Goal: Task Accomplishment & Management: Use online tool/utility

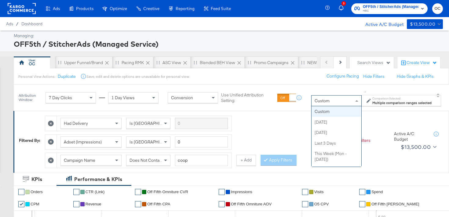
click at [345, 103] on div "Custom" at bounding box center [337, 101] width 50 height 10
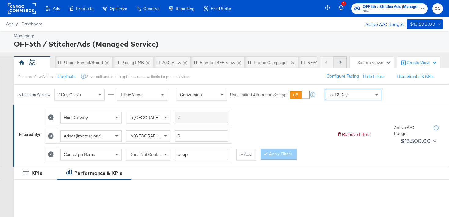
click at [344, 67] on button "Next" at bounding box center [340, 63] width 13 height 12
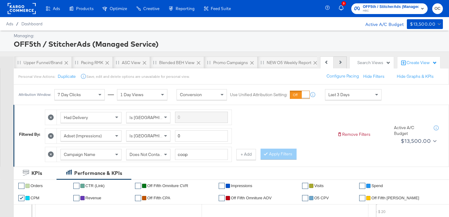
scroll to position [0, 61]
click at [30, 64] on div "Upper Funnel/Brand" at bounding box center [22, 63] width 39 height 6
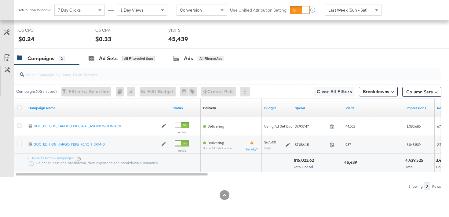
scroll to position [291, 0]
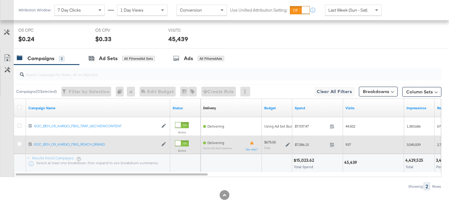
click at [288, 144] on icon at bounding box center [288, 145] width 4 height 4
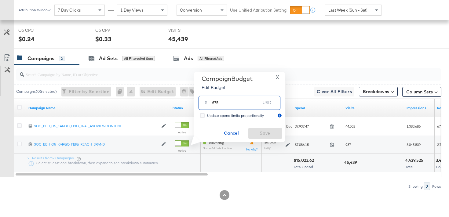
drag, startPoint x: 217, startPoint y: 104, endPoint x: 209, endPoint y: 104, distance: 7.6
click at [209, 104] on div "$ 675 USD" at bounding box center [240, 103] width 82 height 14
type input "800"
click at [274, 137] on span "Save" at bounding box center [265, 134] width 29 height 8
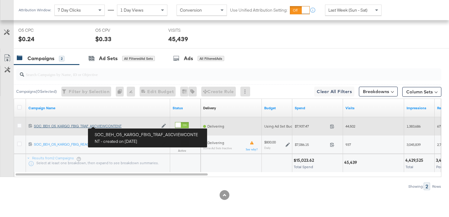
click at [110, 126] on div "SOC_BEH_O5_KARGO_FBIG_TRAF_ASCVIEWCONTENT SOC_BEH_O5_KARGO_FBIG_TRAF_ASCVIEWCON…" at bounding box center [96, 126] width 124 height 5
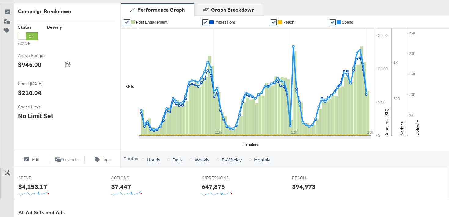
scroll to position [26, 0]
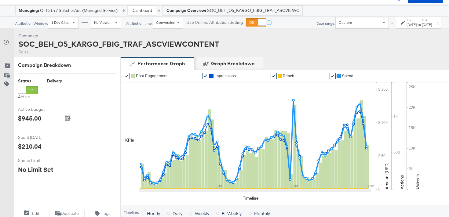
click at [150, 14] on div "Dashboard" at bounding box center [142, 10] width 28 height 9
click at [149, 12] on link "Dashboard" at bounding box center [141, 10] width 21 height 5
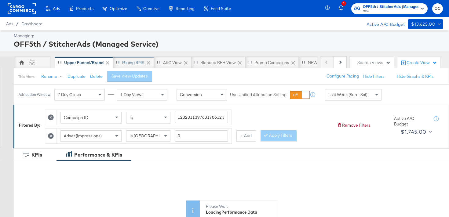
click at [135, 64] on div "Pacing RMK" at bounding box center [133, 63] width 22 height 6
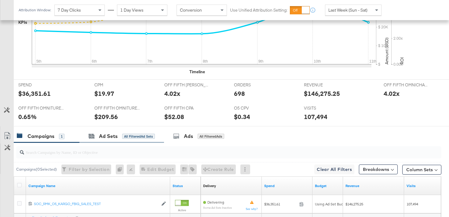
scroll to position [273, 0]
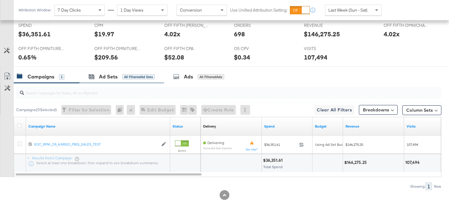
click at [126, 82] on div "Ad Sets All Filtered Ad Sets" at bounding box center [121, 76] width 85 height 13
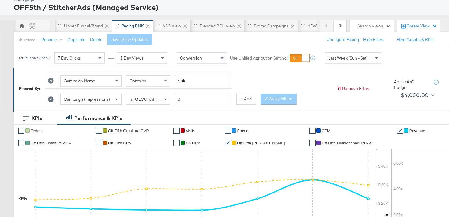
scroll to position [0, 0]
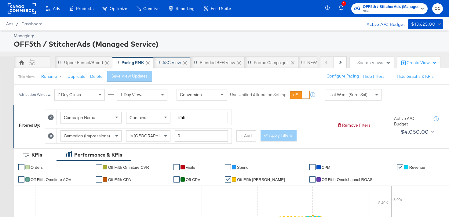
click at [171, 60] on div "ASC View" at bounding box center [172, 63] width 19 height 6
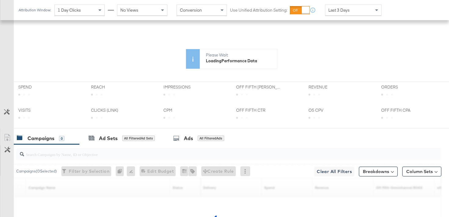
scroll to position [250, 0]
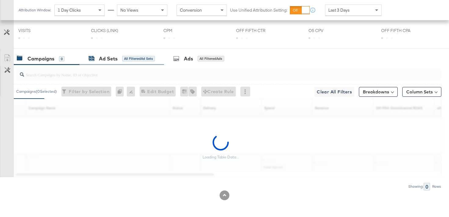
click at [142, 60] on div "All Filtered Ad Sets" at bounding box center [138, 58] width 33 height 5
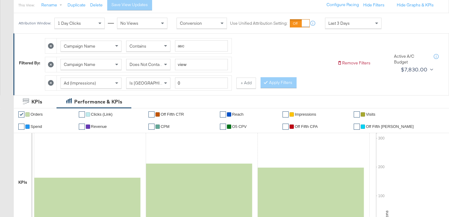
scroll to position [50, 0]
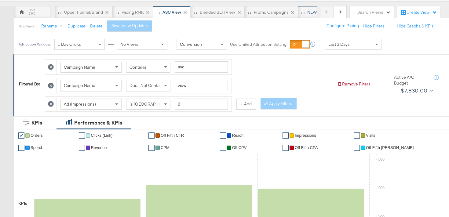
click at [310, 13] on div "NEW O5 Weekly Report" at bounding box center [329, 12] width 45 height 6
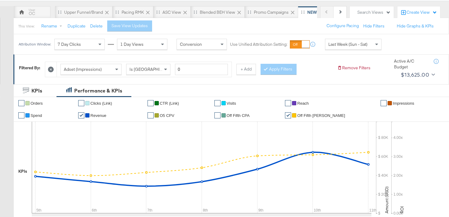
scroll to position [49, 0]
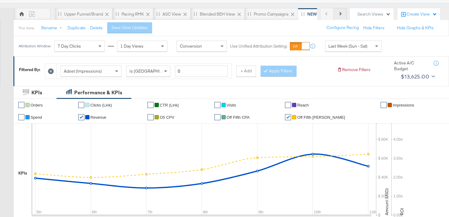
click at [342, 19] on button "Next" at bounding box center [340, 14] width 13 height 12
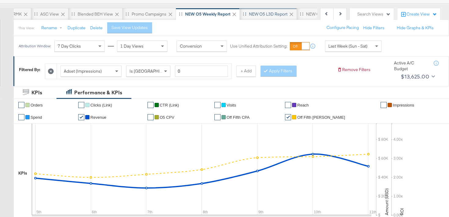
click at [278, 16] on div "NEW O5 L3D Report" at bounding box center [268, 14] width 38 height 6
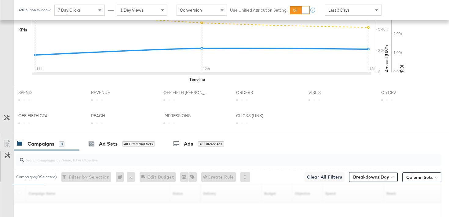
scroll to position [251, 0]
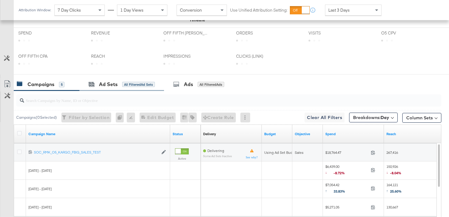
click at [134, 89] on div "Ad Sets All Filtered Ad Sets" at bounding box center [121, 84] width 85 height 13
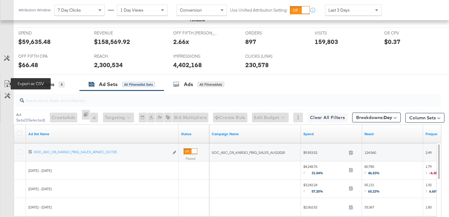
click at [8, 82] on icon at bounding box center [7, 83] width 7 height 7
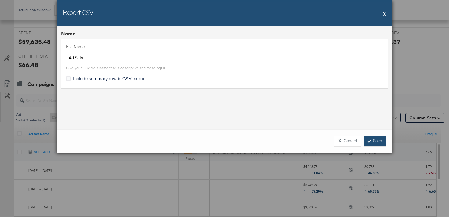
click at [379, 139] on link "Save" at bounding box center [376, 141] width 22 height 11
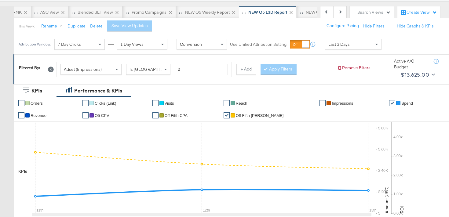
scroll to position [0, 0]
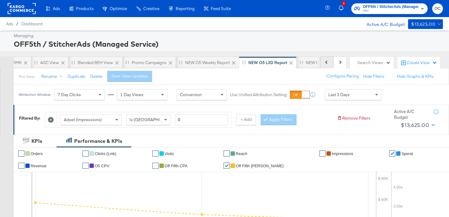
click at [328, 57] on button "Previous" at bounding box center [326, 63] width 13 height 12
click at [329, 63] on button "Previous" at bounding box center [326, 63] width 13 height 12
click at [329, 63] on div "Previous Next" at bounding box center [333, 63] width 27 height 12
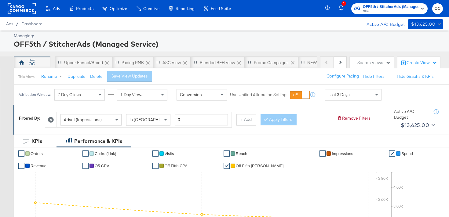
click at [46, 63] on div "OC" at bounding box center [32, 63] width 37 height 12
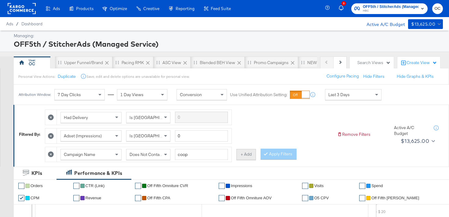
click at [252, 156] on button "+ Add" at bounding box center [246, 154] width 20 height 11
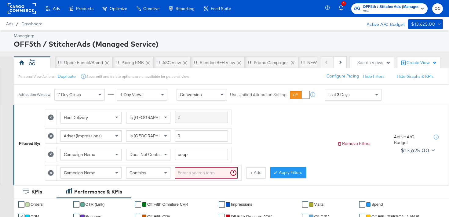
click at [156, 177] on div "Contains" at bounding box center [148, 173] width 44 height 10
click at [178, 182] on div "Filtered By: Had Delivery Is Greater Than Adset (Impressions) Is Greater Than 0…" at bounding box center [231, 145] width 436 height 80
click at [181, 174] on input "search" at bounding box center [206, 172] width 63 height 11
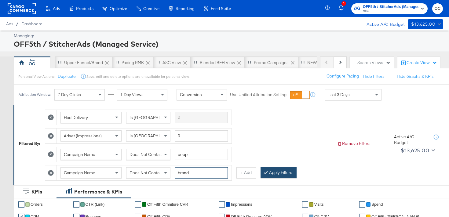
type input "brand"
click at [263, 177] on button "Apply Filters" at bounding box center [279, 172] width 36 height 11
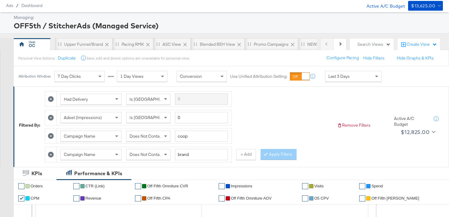
scroll to position [16, 0]
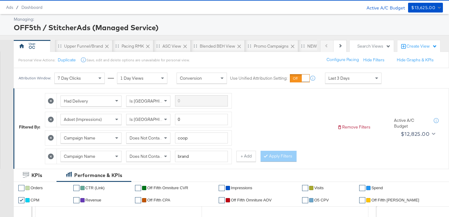
click at [51, 158] on icon at bounding box center [51, 157] width 6 height 6
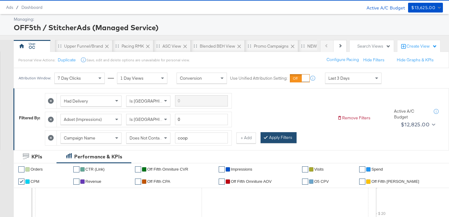
click at [278, 138] on button "Apply Filters" at bounding box center [279, 137] width 36 height 11
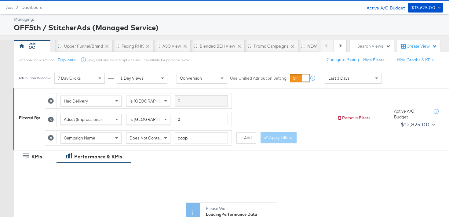
click at [343, 79] on span "Last 3 Days" at bounding box center [338, 77] width 21 height 5
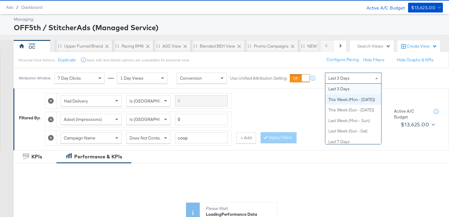
scroll to position [0, 0]
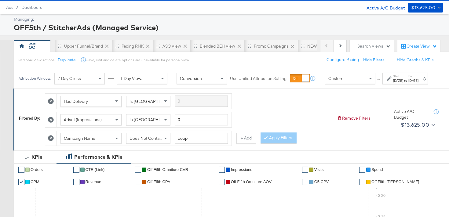
click at [393, 83] on div "[DATE]" at bounding box center [398, 80] width 10 height 5
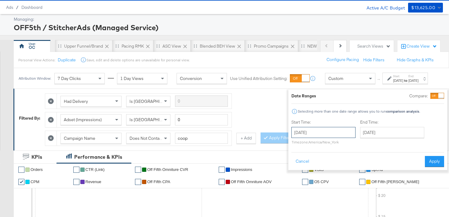
click at [321, 132] on input "[DATE]" at bounding box center [323, 132] width 64 height 11
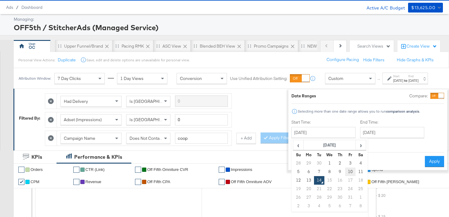
click at [345, 169] on td "10" at bounding box center [350, 172] width 10 height 9
type input "[DATE]"
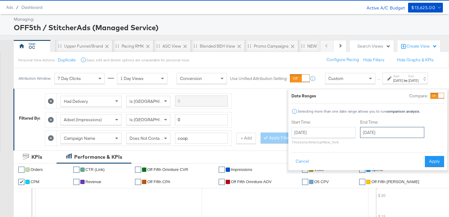
click at [376, 128] on input "[DATE]" at bounding box center [392, 132] width 64 height 11
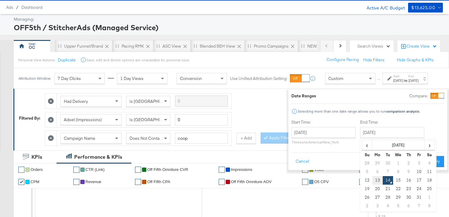
click at [372, 177] on td "13" at bounding box center [377, 180] width 10 height 9
type input "[DATE]"
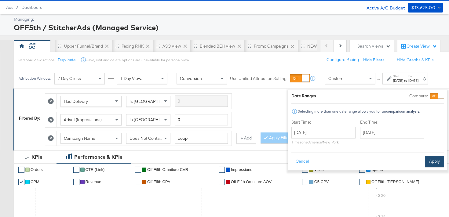
click at [425, 163] on button "Apply" at bounding box center [434, 161] width 19 height 11
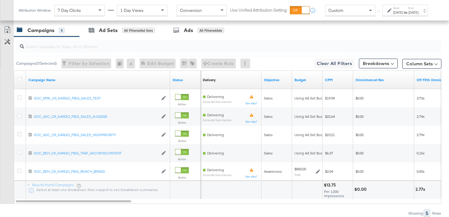
scroll to position [345, 0]
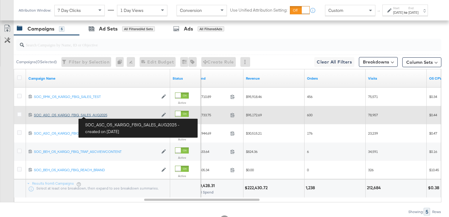
click at [101, 116] on div "SOC_ASC_O5_KARGO_FBIG_SALES_AUG2025 SOC_ASC_O5_KARGO_FBIG_SALES_AUG2025" at bounding box center [96, 115] width 124 height 5
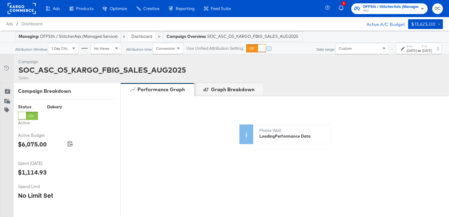
click at [407, 52] on div "[DATE]" at bounding box center [412, 50] width 10 height 5
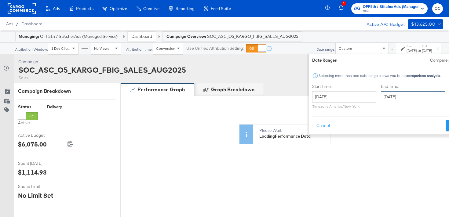
click at [381, 96] on input "[DATE]" at bounding box center [413, 96] width 64 height 11
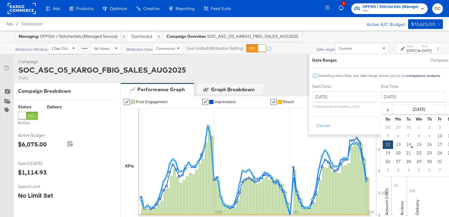
click at [393, 140] on td "6" at bounding box center [398, 136] width 10 height 9
click at [393, 143] on td "13" at bounding box center [398, 145] width 10 height 9
type input "[DATE]"
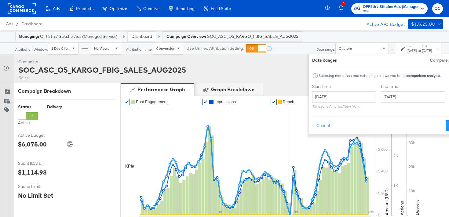
click at [439, 124] on div "Date Ranges Compare: Selecting more than one date range allows you to run compa…" at bounding box center [388, 94] width 159 height 80
click at [446, 126] on button "Apply" at bounding box center [455, 125] width 19 height 11
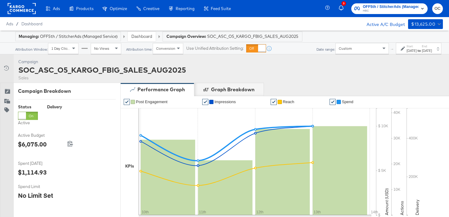
click at [138, 36] on link "Dashboard" at bounding box center [141, 36] width 21 height 5
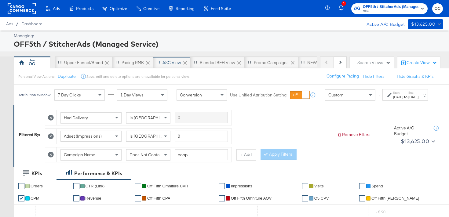
click at [167, 65] on div "ASC View" at bounding box center [172, 63] width 19 height 6
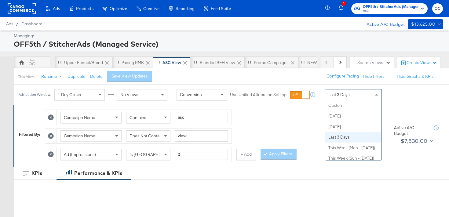
click at [341, 95] on span "Last 3 Days" at bounding box center [338, 94] width 21 height 5
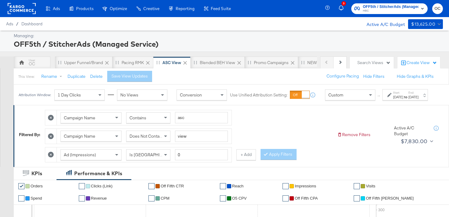
click at [393, 100] on div "[DATE]" at bounding box center [398, 97] width 10 height 5
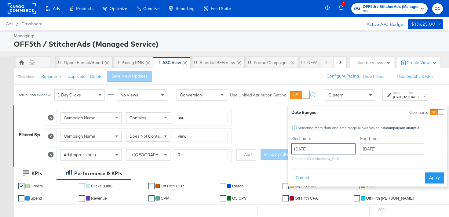
click at [325, 152] on input "[DATE]" at bounding box center [323, 149] width 64 height 11
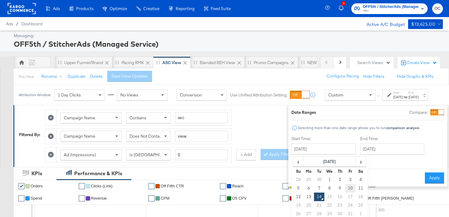
click at [345, 187] on td "10" at bounding box center [350, 188] width 10 height 9
type input "[DATE]"
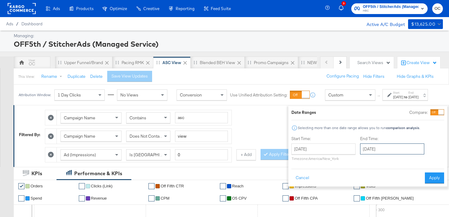
click at [393, 148] on input "[DATE]" at bounding box center [392, 149] width 64 height 11
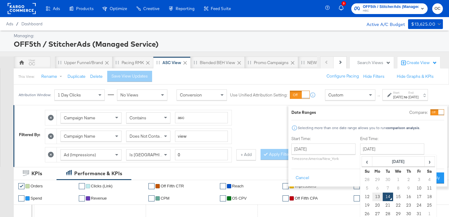
click at [372, 198] on td "13" at bounding box center [377, 197] width 10 height 9
type input "[DATE]"
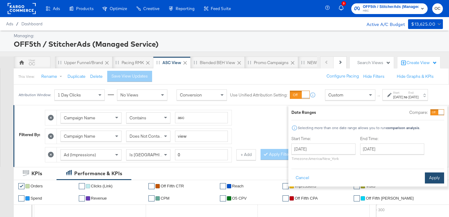
click at [425, 178] on button "Apply" at bounding box center [434, 178] width 19 height 11
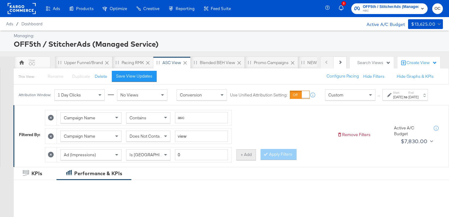
click at [247, 160] on button "+ Add" at bounding box center [246, 154] width 20 height 11
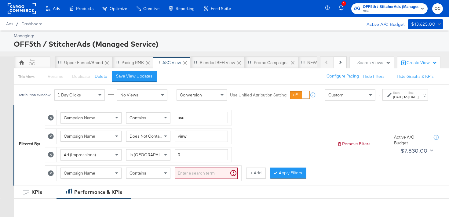
click at [151, 178] on div "Contains" at bounding box center [148, 173] width 44 height 10
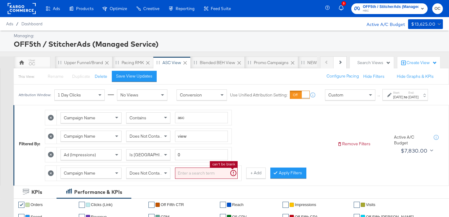
click at [193, 176] on input "search" at bounding box center [206, 173] width 63 height 11
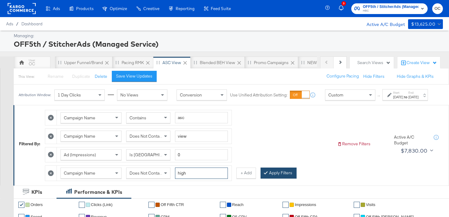
type input "high"
click at [266, 176] on div at bounding box center [267, 173] width 4 height 6
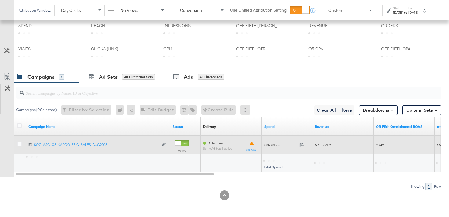
scroll to position [316, 0]
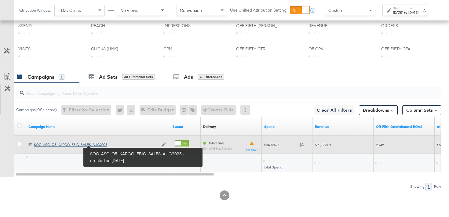
click at [106, 145] on div "SOC_ASC_O5_KARGO_FBIG_SALES_AUG2025 SOC_ASC_O5_KARGO_FBIG_SALES_AUG2025" at bounding box center [96, 144] width 124 height 5
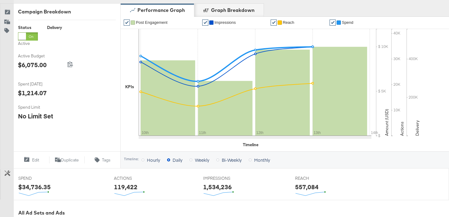
scroll to position [16, 0]
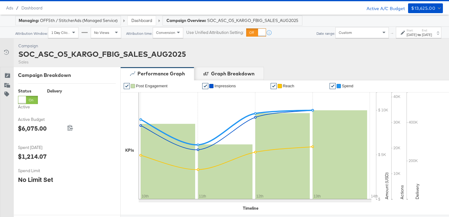
click at [139, 22] on link "Dashboard" at bounding box center [141, 20] width 21 height 5
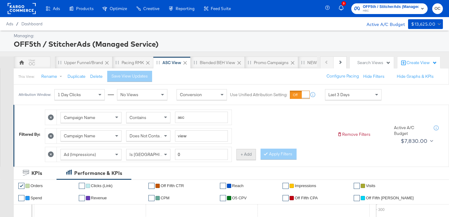
click at [247, 153] on button "+ Add" at bounding box center [246, 154] width 20 height 11
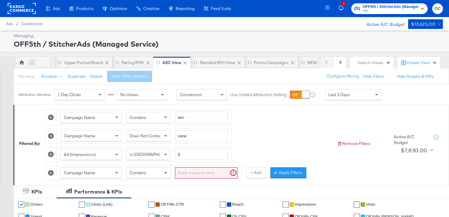
click at [166, 175] on span at bounding box center [167, 173] width 8 height 10
click at [191, 179] on div "Campaign Name Does Not Contain" at bounding box center [149, 173] width 185 height 15
click at [189, 174] on input "search" at bounding box center [206, 172] width 63 height 11
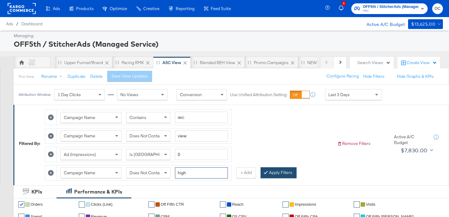
type input "high"
click at [269, 174] on button "Apply Filters" at bounding box center [279, 172] width 36 height 11
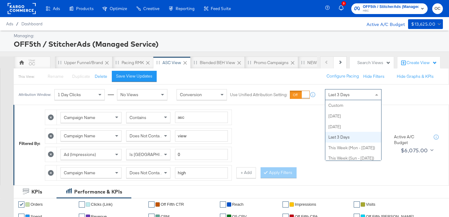
click at [356, 100] on div "Last 3 Days Custom [DATE] [DATE] Last 3 Days This Week (Mon - [DATE]) This Week…" at bounding box center [353, 94] width 57 height 11
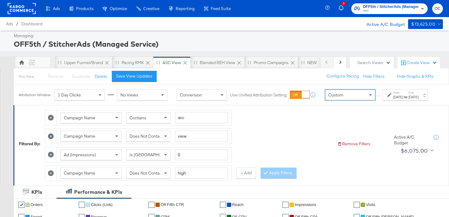
click at [393, 100] on div "[DATE]" at bounding box center [398, 97] width 10 height 5
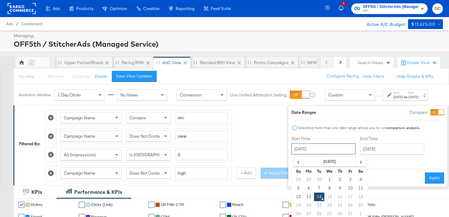
click at [328, 152] on input "[DATE]" at bounding box center [323, 149] width 64 height 11
click at [345, 186] on td "10" at bounding box center [350, 188] width 10 height 9
type input "[DATE]"
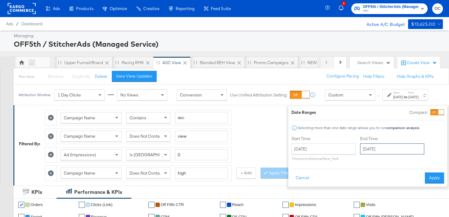
click at [387, 149] on input "[DATE]" at bounding box center [392, 149] width 64 height 11
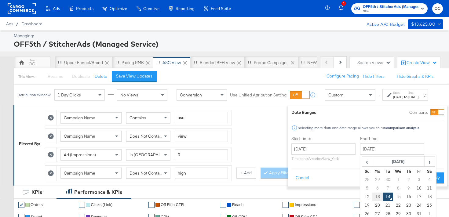
click at [372, 195] on td "13" at bounding box center [377, 197] width 10 height 9
type input "[DATE]"
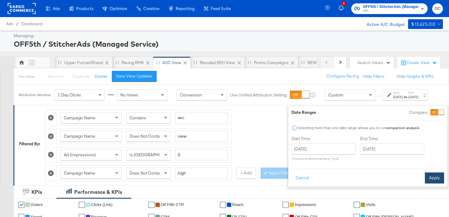
click at [426, 181] on button "Apply" at bounding box center [434, 178] width 19 height 11
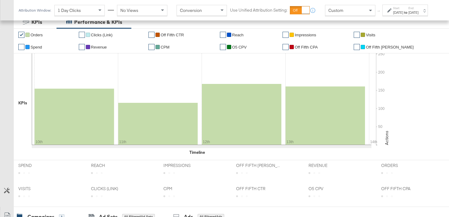
scroll to position [316, 0]
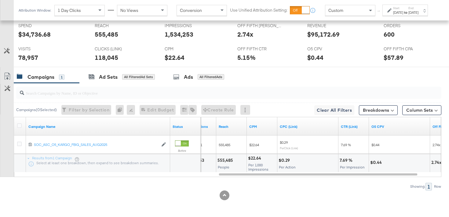
click at [397, 15] on div "[DATE]" at bounding box center [398, 12] width 10 height 5
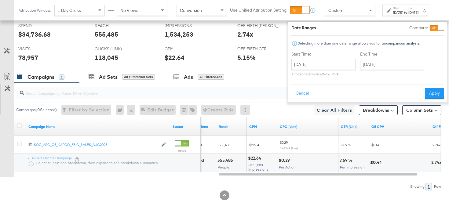
click at [431, 29] on div at bounding box center [438, 28] width 14 height 6
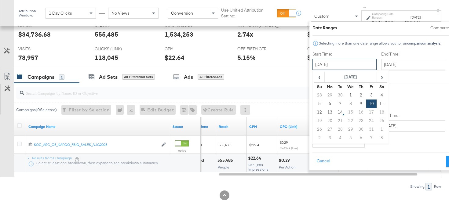
click at [335, 66] on input "[DATE]" at bounding box center [345, 64] width 64 height 11
click at [366, 94] on td "3" at bounding box center [371, 95] width 10 height 9
type input "[DATE]"
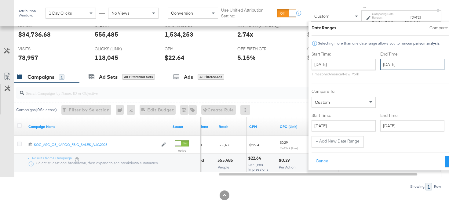
click at [380, 66] on input "[DATE]" at bounding box center [412, 64] width 64 height 11
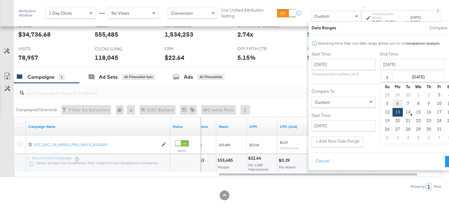
click at [392, 104] on td "6" at bounding box center [397, 104] width 10 height 9
type input "[DATE]"
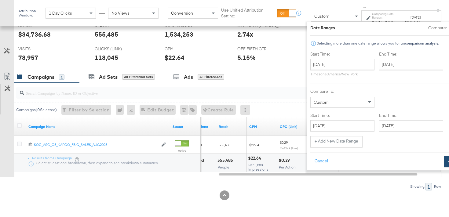
click at [444, 163] on button "Apply" at bounding box center [453, 161] width 19 height 11
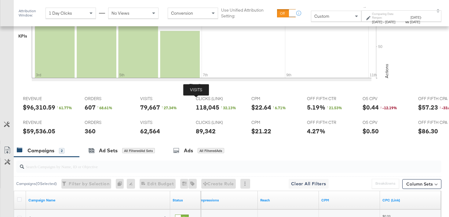
scroll to position [0, 309]
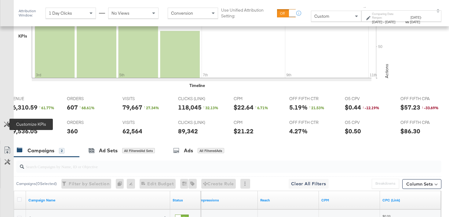
click at [5, 127] on icon at bounding box center [7, 125] width 6 height 6
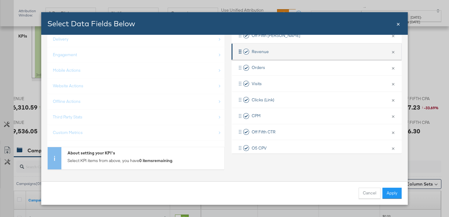
scroll to position [58, 0]
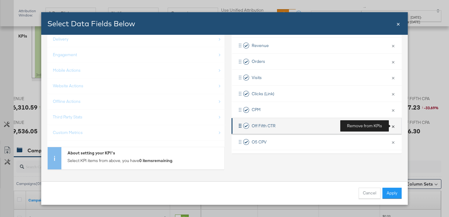
click at [393, 126] on button "×" at bounding box center [393, 126] width 8 height 13
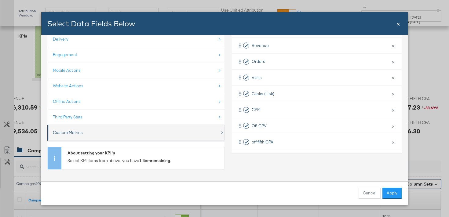
click at [91, 133] on div "Custom Metrics" at bounding box center [136, 132] width 167 height 13
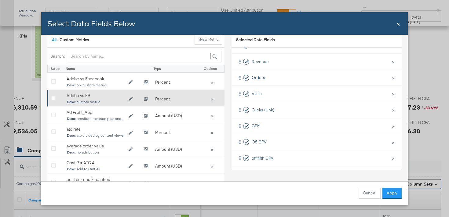
scroll to position [37, 0]
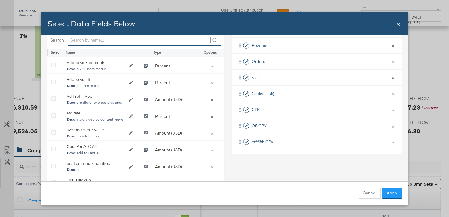
click at [99, 42] on input "Bulk Add Locations Modal" at bounding box center [145, 40] width 154 height 11
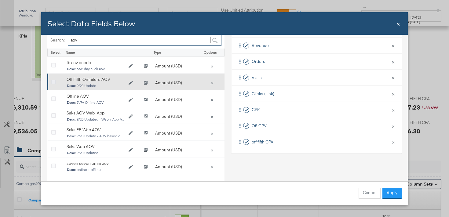
type input "aov"
click at [53, 80] on icon "Bulk Add Locations Modal" at bounding box center [53, 82] width 5 height 5
click at [0, 0] on input "Bulk Add Locations Modal" at bounding box center [0, 0] width 0 height 0
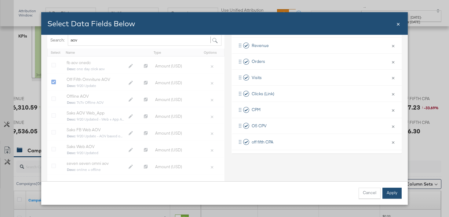
click at [400, 199] on button "Apply" at bounding box center [392, 193] width 19 height 11
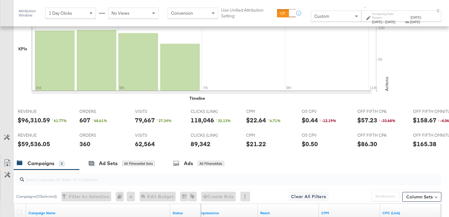
scroll to position [0, 309]
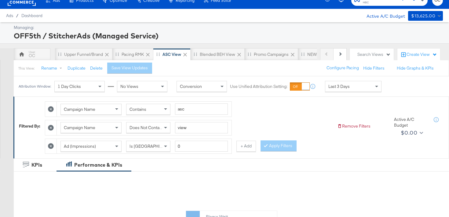
scroll to position [18, 0]
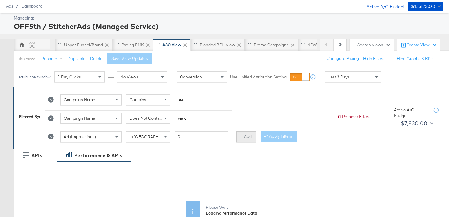
click at [239, 138] on button "+ Add" at bounding box center [246, 136] width 20 height 11
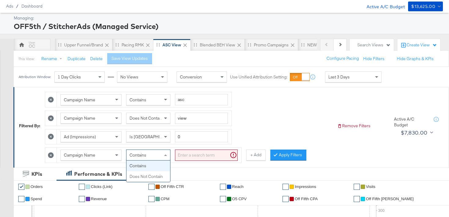
click at [150, 159] on div "Contains" at bounding box center [148, 155] width 44 height 10
click at [197, 156] on input "search" at bounding box center [206, 155] width 63 height 11
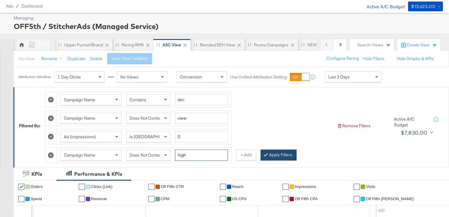
type input "high"
click at [279, 156] on button "Apply Filters" at bounding box center [279, 155] width 36 height 11
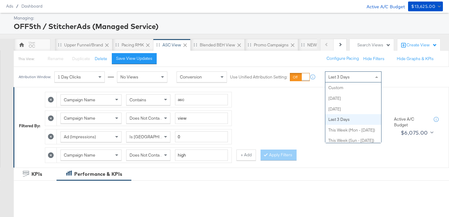
click at [350, 78] on div "Last 3 Days" at bounding box center [353, 77] width 56 height 10
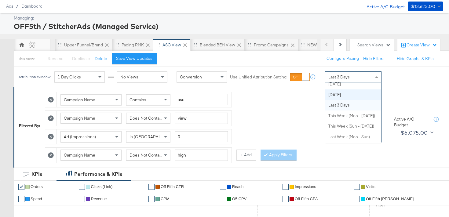
scroll to position [0, 0]
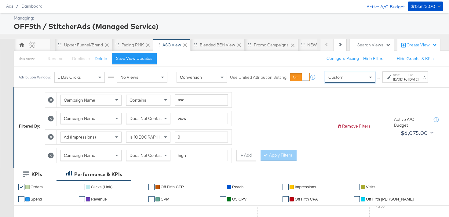
click at [409, 82] on div "[DATE]" at bounding box center [414, 79] width 10 height 5
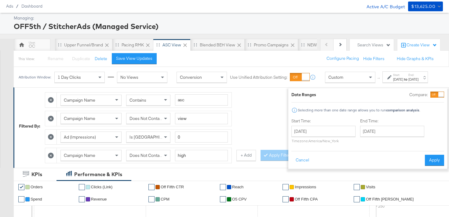
click at [438, 96] on div at bounding box center [440, 94] width 5 height 5
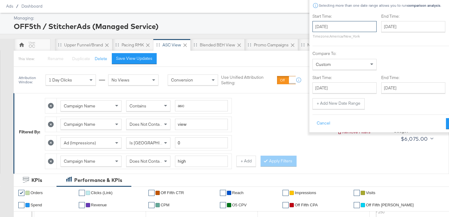
click at [325, 31] on input "[DATE]" at bounding box center [345, 26] width 64 height 11
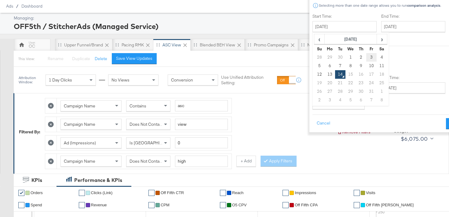
click at [366, 59] on td "3" at bounding box center [371, 57] width 10 height 9
type input "[DATE]"
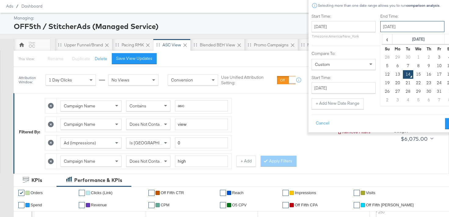
click at [383, 29] on input "[DATE]" at bounding box center [412, 26] width 64 height 11
click at [392, 62] on td "6" at bounding box center [397, 66] width 10 height 9
type input "[DATE]"
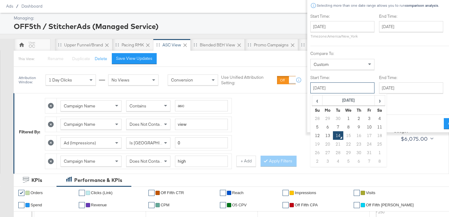
click at [328, 88] on input "[DATE]" at bounding box center [342, 87] width 64 height 11
click at [364, 130] on td "10" at bounding box center [369, 127] width 10 height 9
type input "[DATE]"
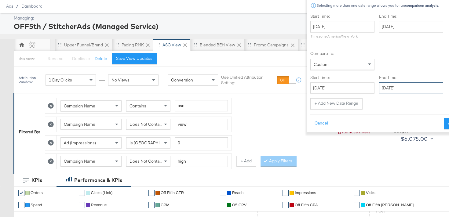
click at [379, 88] on input "[DATE]" at bounding box center [411, 87] width 64 height 11
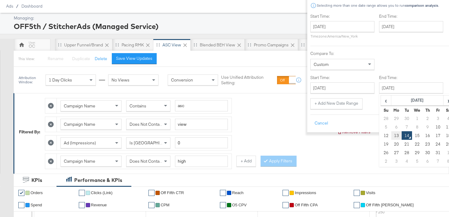
click at [391, 133] on td "13" at bounding box center [396, 135] width 10 height 9
type input "[DATE]"
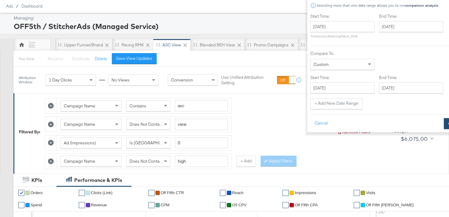
click at [444, 127] on button "Apply" at bounding box center [453, 123] width 19 height 11
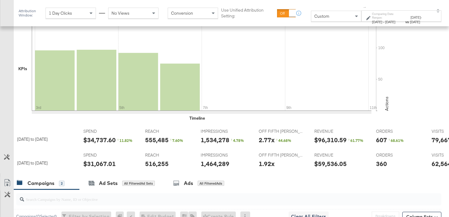
scroll to position [211, 0]
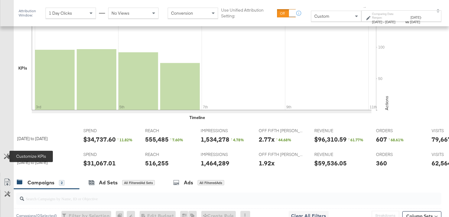
click at [4, 159] on icon at bounding box center [7, 157] width 6 height 6
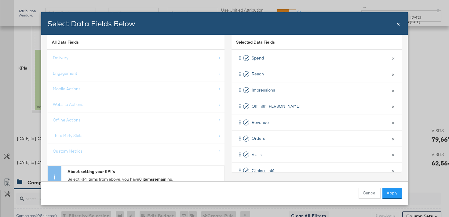
scroll to position [37, 0]
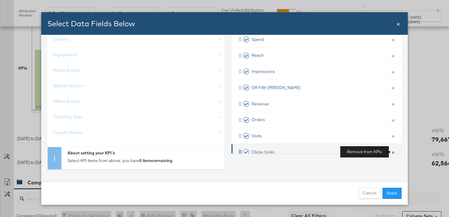
click at [394, 151] on button "×" at bounding box center [393, 152] width 8 height 13
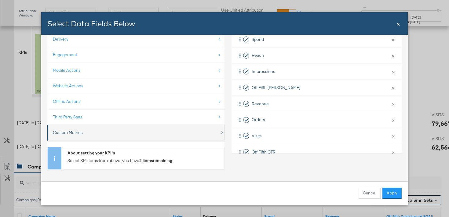
scroll to position [228, 0]
click at [154, 133] on div "Custom Metrics" at bounding box center [136, 132] width 167 height 13
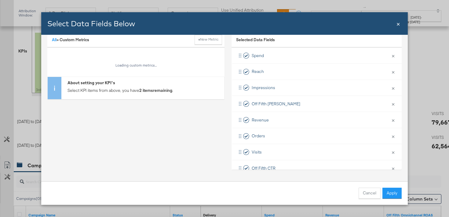
scroll to position [37, 0]
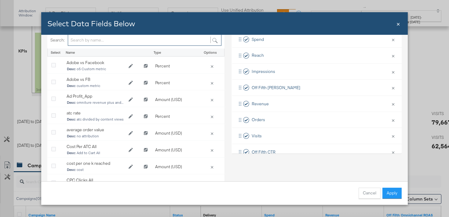
click at [99, 45] on input "Bulk Add Locations Modal" at bounding box center [145, 40] width 154 height 11
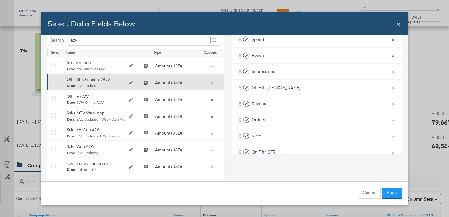
click at [55, 80] on icon "Bulk Add Locations Modal" at bounding box center [53, 82] width 5 height 5
click at [0, 0] on input "Bulk Add Locations Modal" at bounding box center [0, 0] width 0 height 0
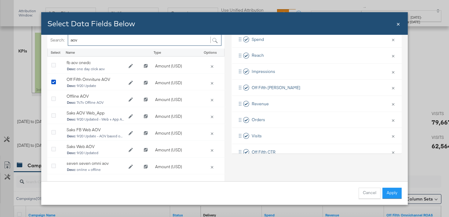
drag, startPoint x: 84, startPoint y: 41, endPoint x: 69, endPoint y: 41, distance: 15.0
click at [69, 41] on input "aov" at bounding box center [145, 40] width 154 height 11
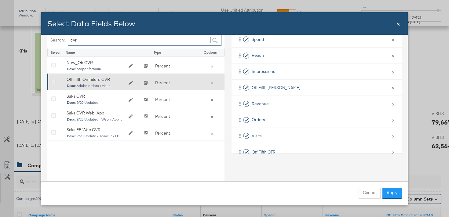
type input "cvr"
click at [55, 81] on icon "Bulk Add Locations Modal" at bounding box center [53, 82] width 5 height 5
click at [0, 0] on input "Bulk Add Locations Modal" at bounding box center [0, 0] width 0 height 0
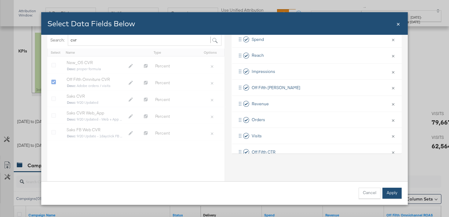
click at [393, 190] on button "Apply" at bounding box center [392, 193] width 19 height 11
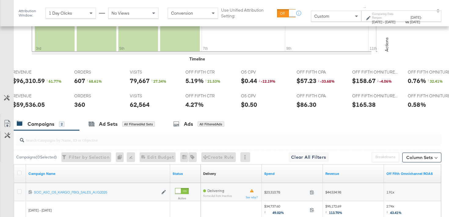
scroll to position [0, 309]
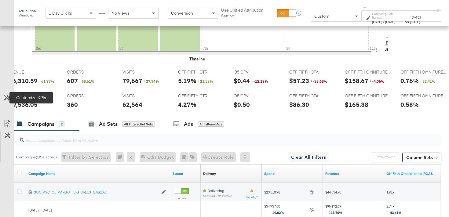
click at [8, 99] on icon at bounding box center [7, 98] width 6 height 6
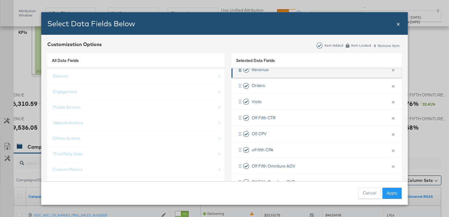
scroll to position [73, 0]
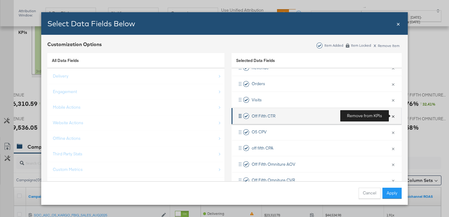
click at [394, 117] on button "×" at bounding box center [393, 116] width 8 height 13
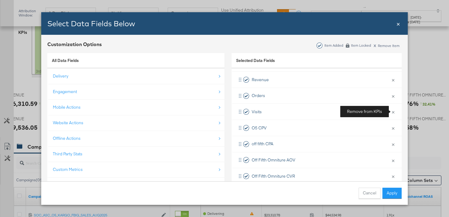
scroll to position [61, 0]
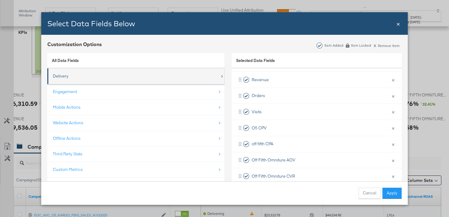
click at [134, 82] on div "Delivery" at bounding box center [136, 76] width 167 height 13
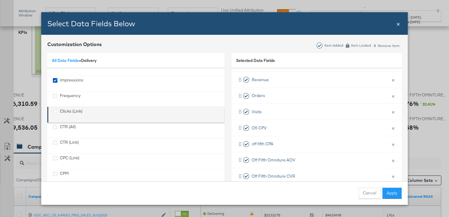
scroll to position [25, 0]
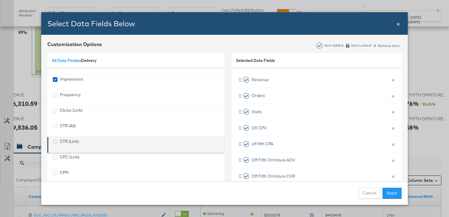
click at [56, 141] on icon "CTR (Link)" at bounding box center [55, 142] width 5 height 5
click at [0, 0] on input "CTR (Link)" at bounding box center [0, 0] width 0 height 0
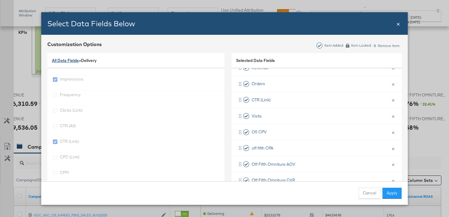
click at [69, 62] on link "All Data Fields" at bounding box center [65, 60] width 27 height 5
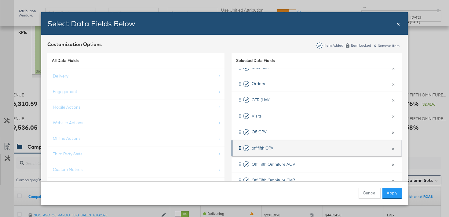
scroll to position [77, 0]
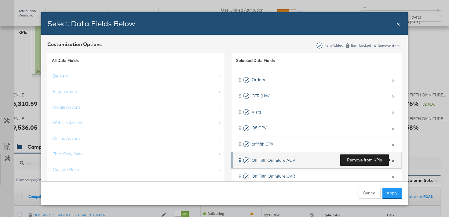
click at [393, 161] on button "×" at bounding box center [393, 160] width 8 height 13
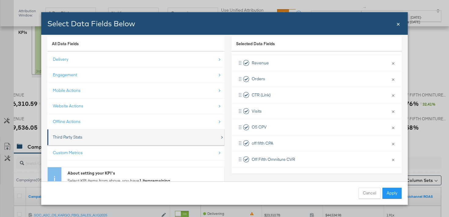
scroll to position [20, 0]
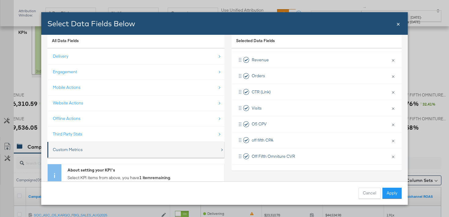
click at [108, 150] on div "Custom Metrics" at bounding box center [136, 150] width 167 height 13
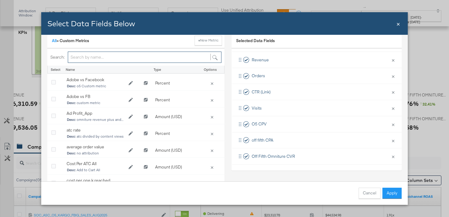
click at [84, 59] on input "Bulk Add Locations Modal" at bounding box center [145, 57] width 154 height 11
type input "cpv"
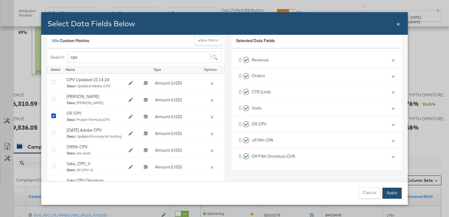
click at [396, 189] on button "Apply" at bounding box center [392, 193] width 19 height 11
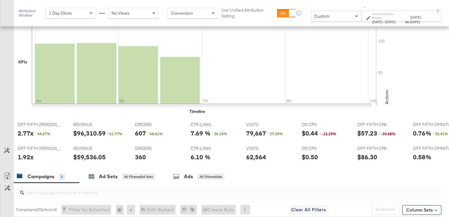
scroll to position [0, 254]
